Goal: Use online tool/utility: Utilize a website feature to perform a specific function

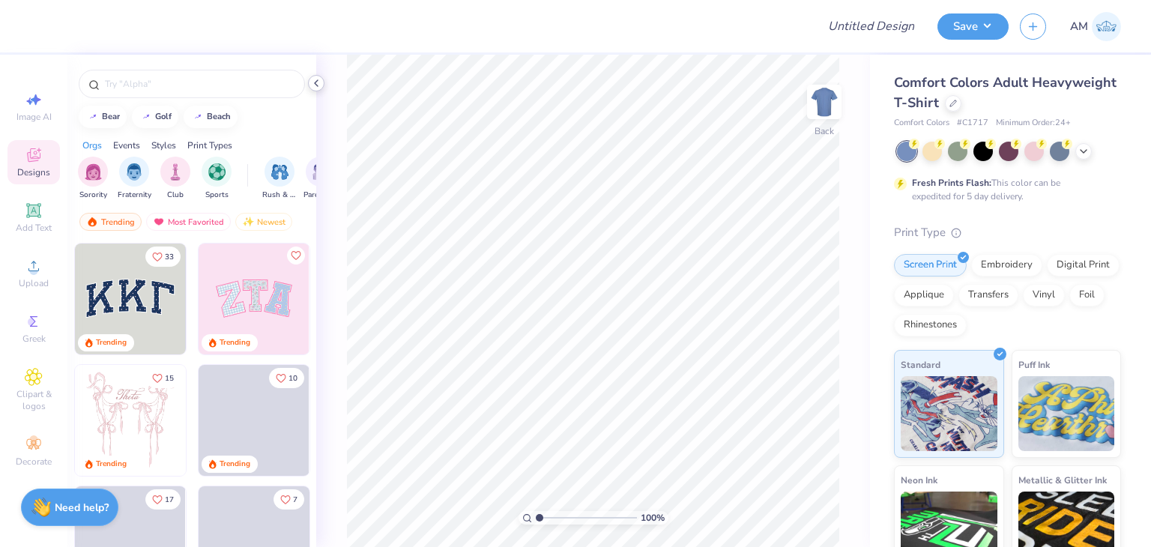
click at [322, 77] on div at bounding box center [316, 83] width 16 height 16
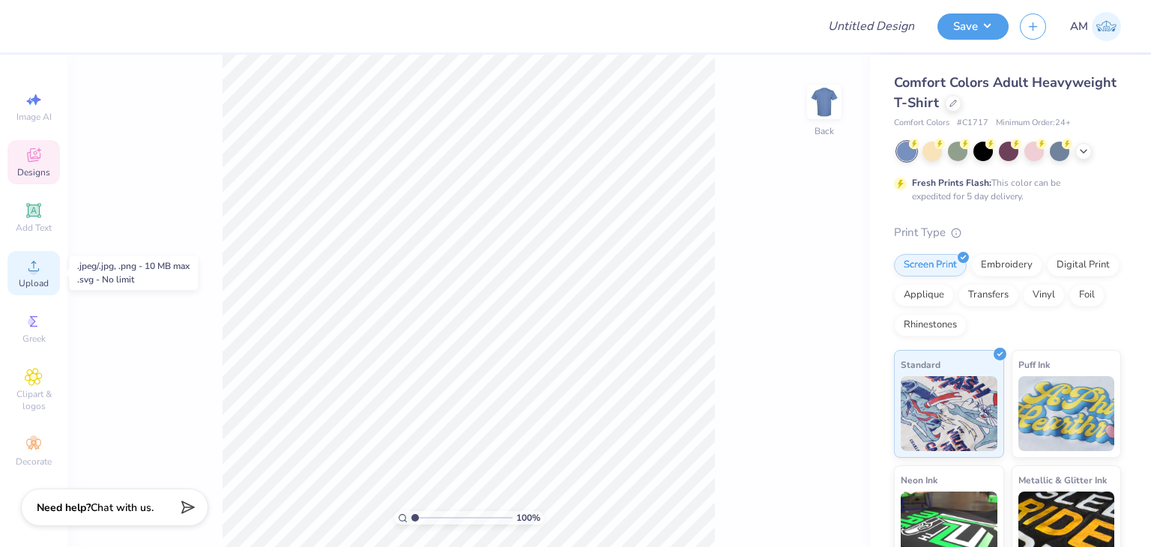
click at [45, 267] on div "Upload" at bounding box center [33, 273] width 52 height 44
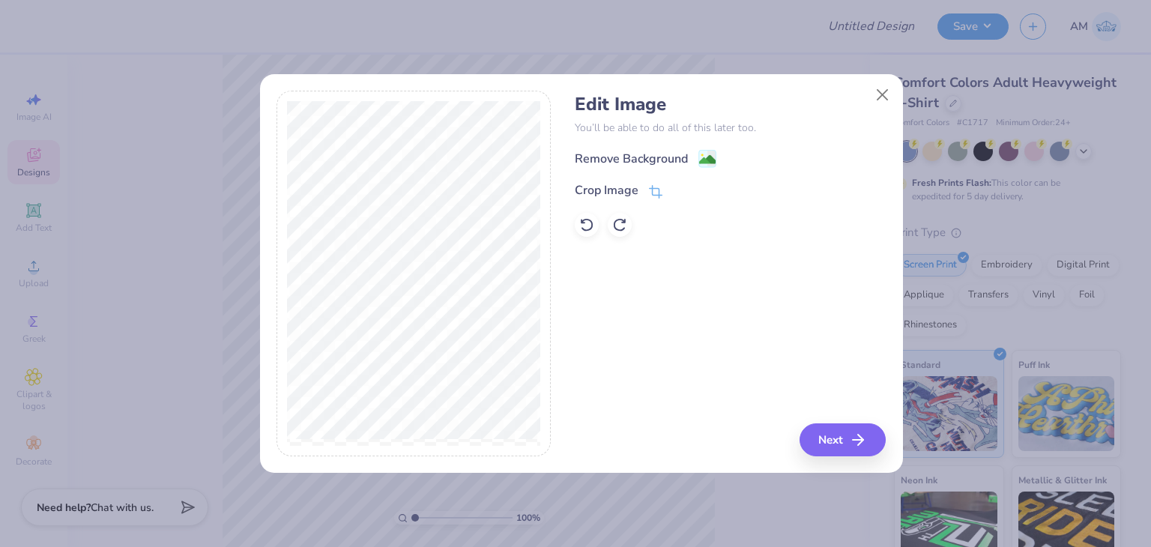
click at [672, 160] on div "Remove Background" at bounding box center [631, 159] width 113 height 18
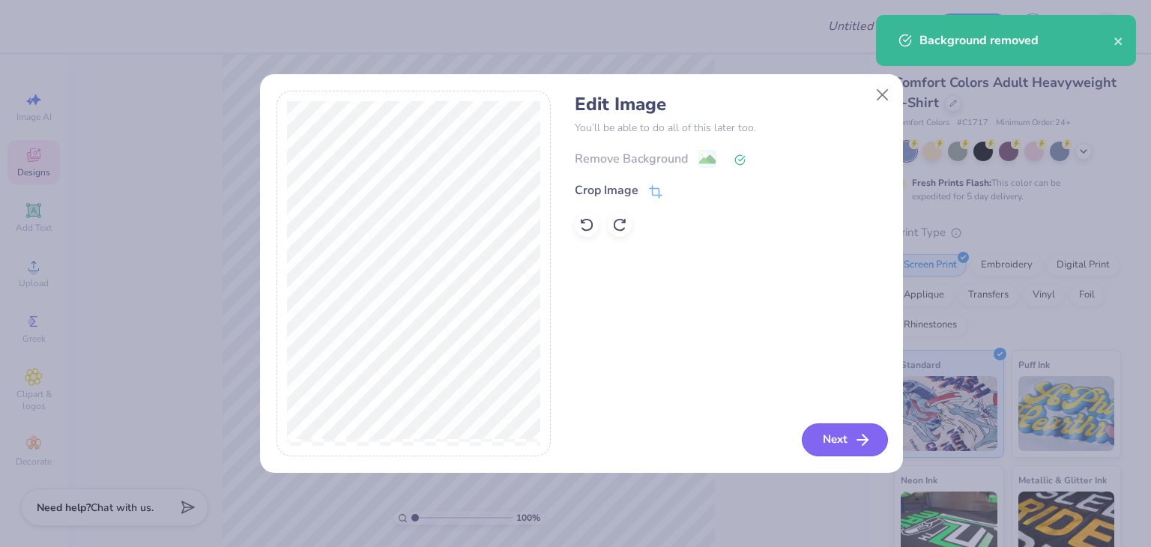
click at [827, 432] on button "Next" at bounding box center [845, 439] width 86 height 33
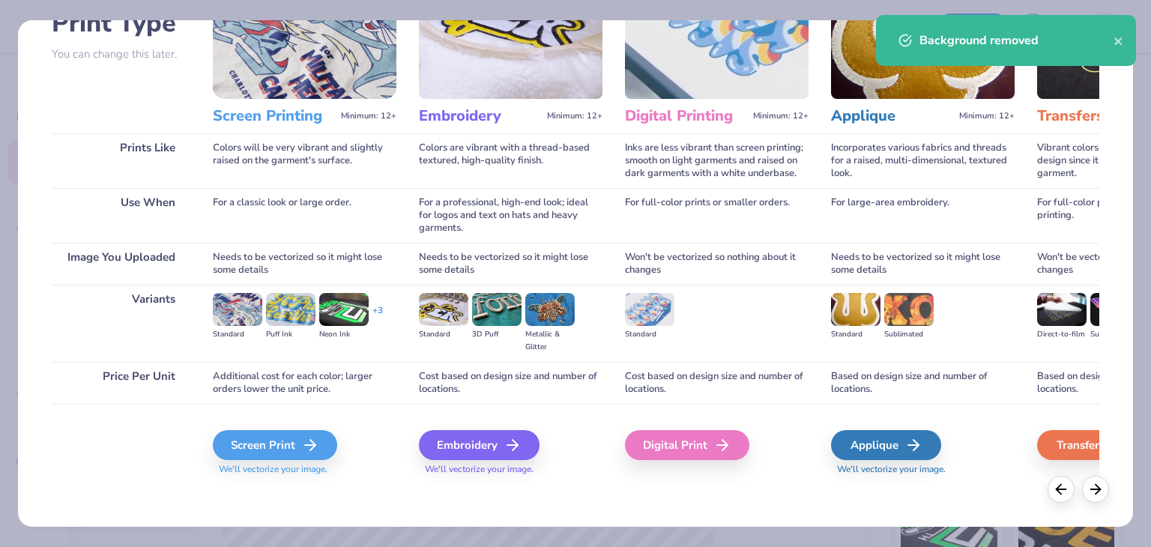
scroll to position [125, 0]
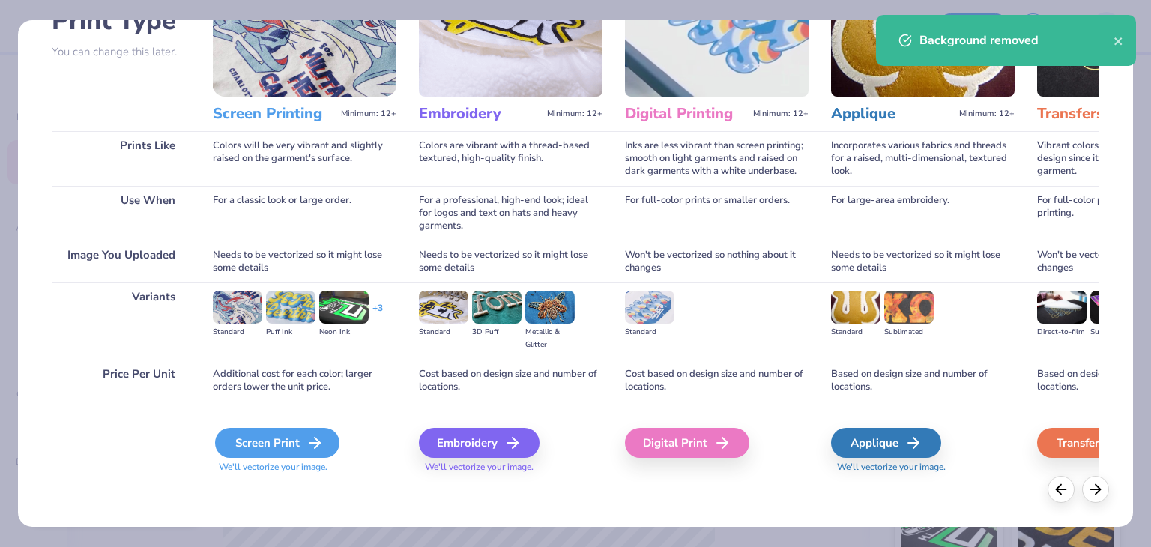
click at [332, 440] on div "Screen Print" at bounding box center [277, 443] width 124 height 30
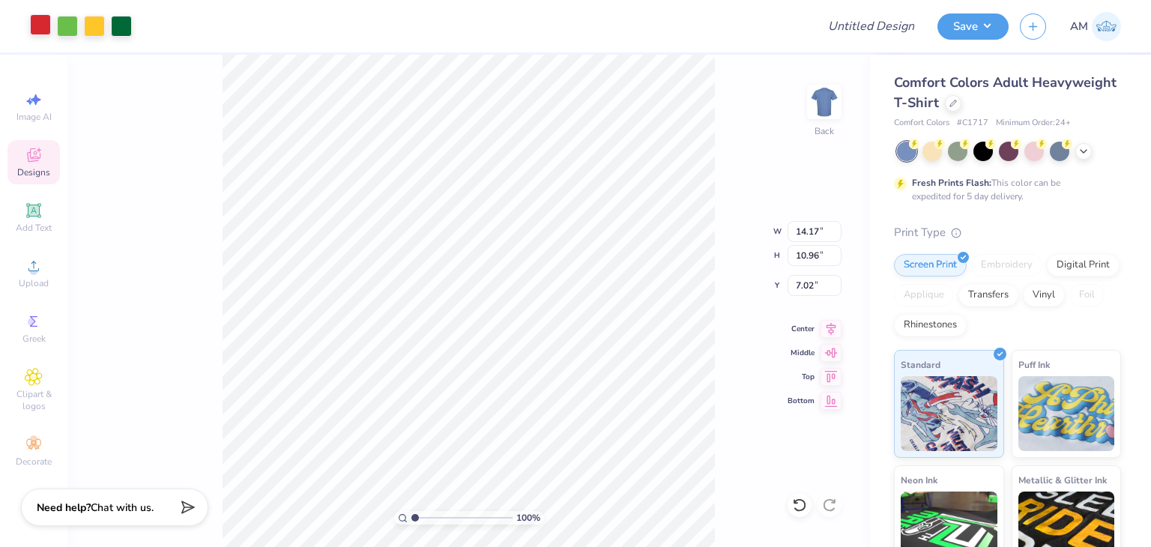
click at [39, 24] on div at bounding box center [40, 24] width 21 height 21
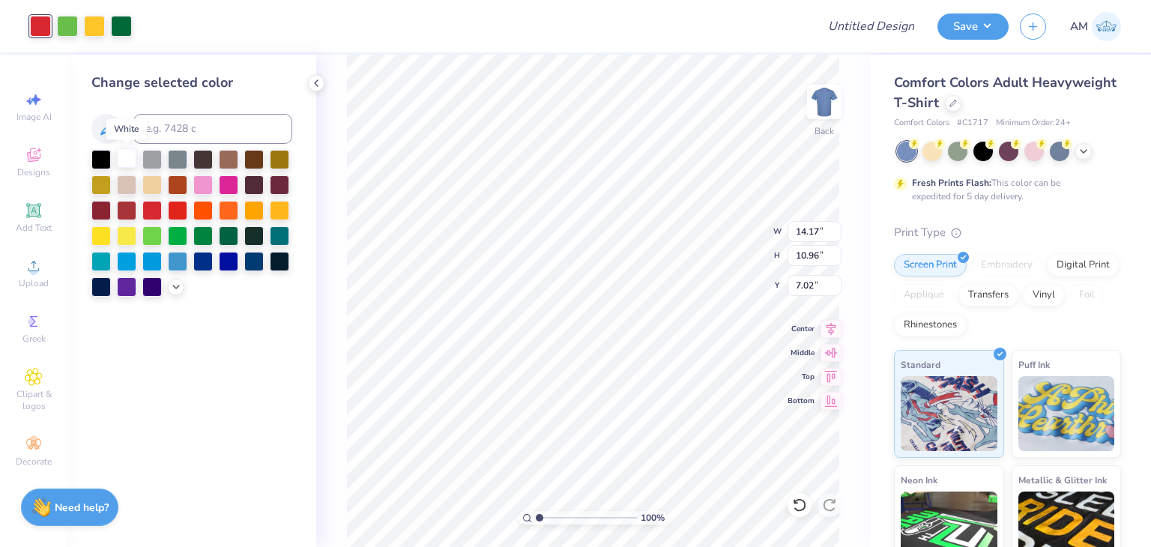
click at [118, 154] on div at bounding box center [126, 157] width 19 height 19
click at [70, 33] on div at bounding box center [67, 24] width 21 height 21
click at [130, 160] on div at bounding box center [126, 157] width 19 height 19
click at [75, 24] on div at bounding box center [67, 24] width 21 height 21
click at [129, 157] on div at bounding box center [126, 157] width 19 height 19
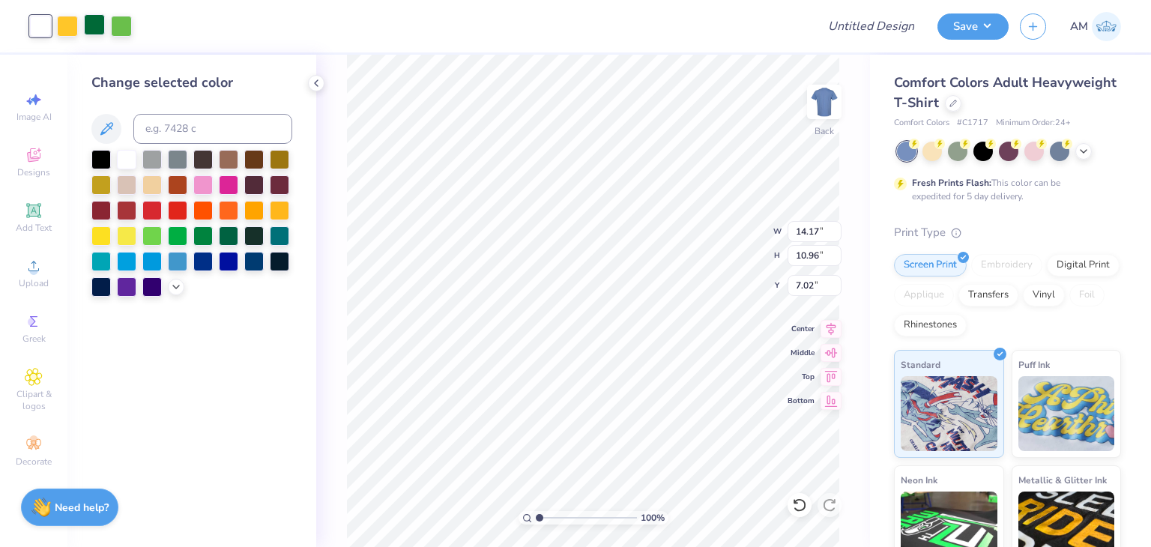
click at [97, 23] on div at bounding box center [94, 24] width 21 height 21
click at [123, 159] on div at bounding box center [126, 157] width 19 height 19
click at [315, 82] on polyline at bounding box center [316, 83] width 3 height 6
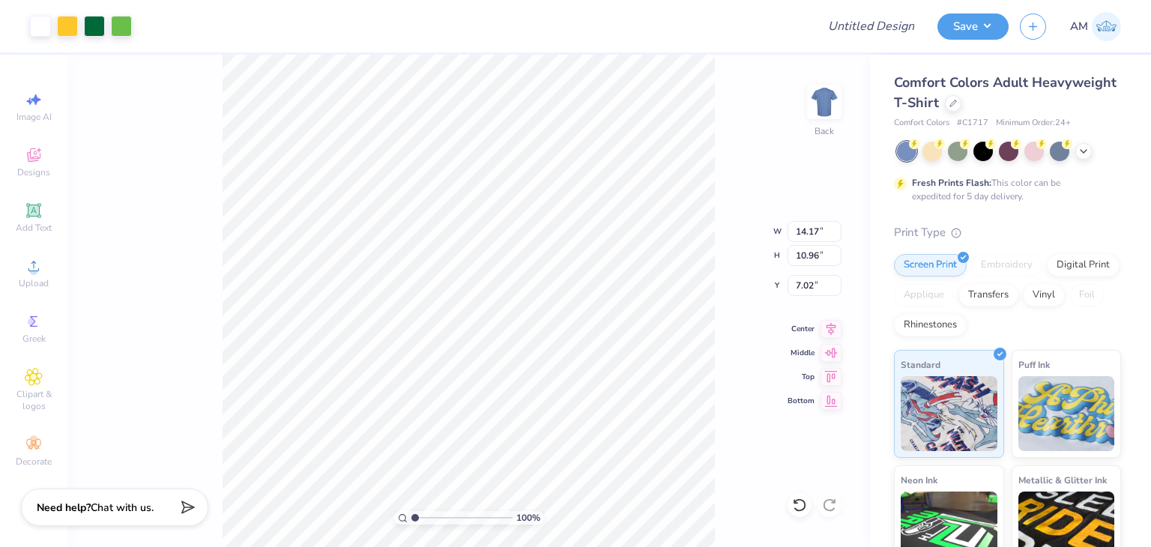
type input "12.39"
type input "9.58"
type input "1.43"
